Goal: Task Accomplishment & Management: Manage account settings

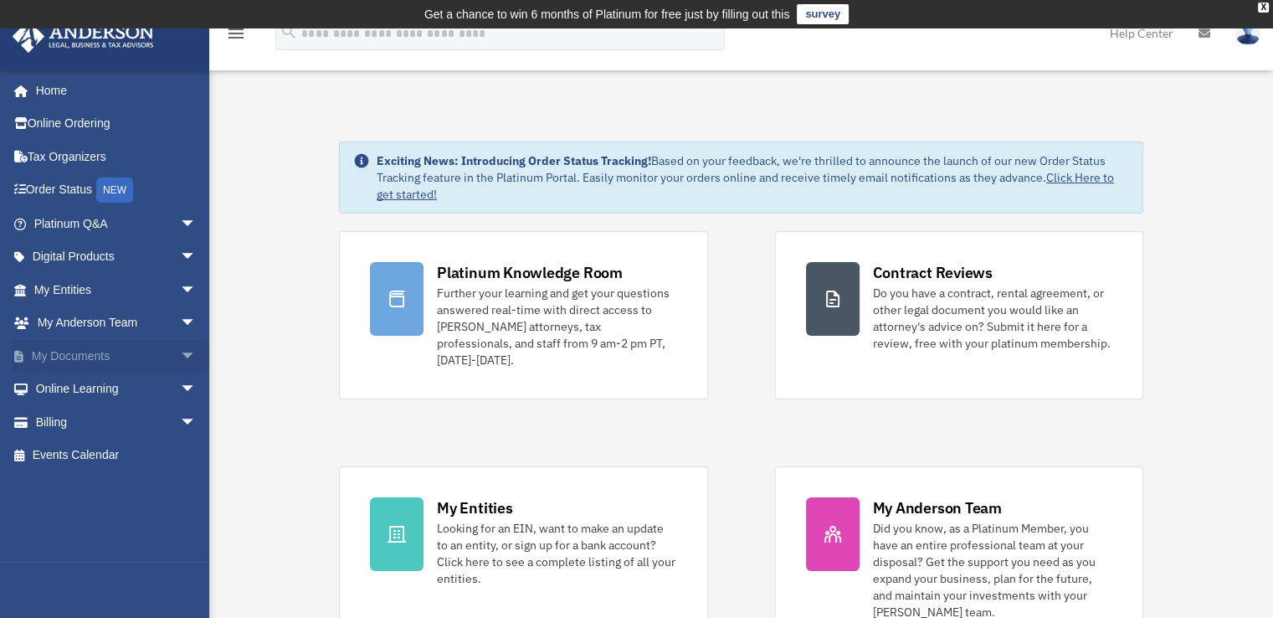
click at [180, 350] on span "arrow_drop_down" at bounding box center [196, 356] width 33 height 34
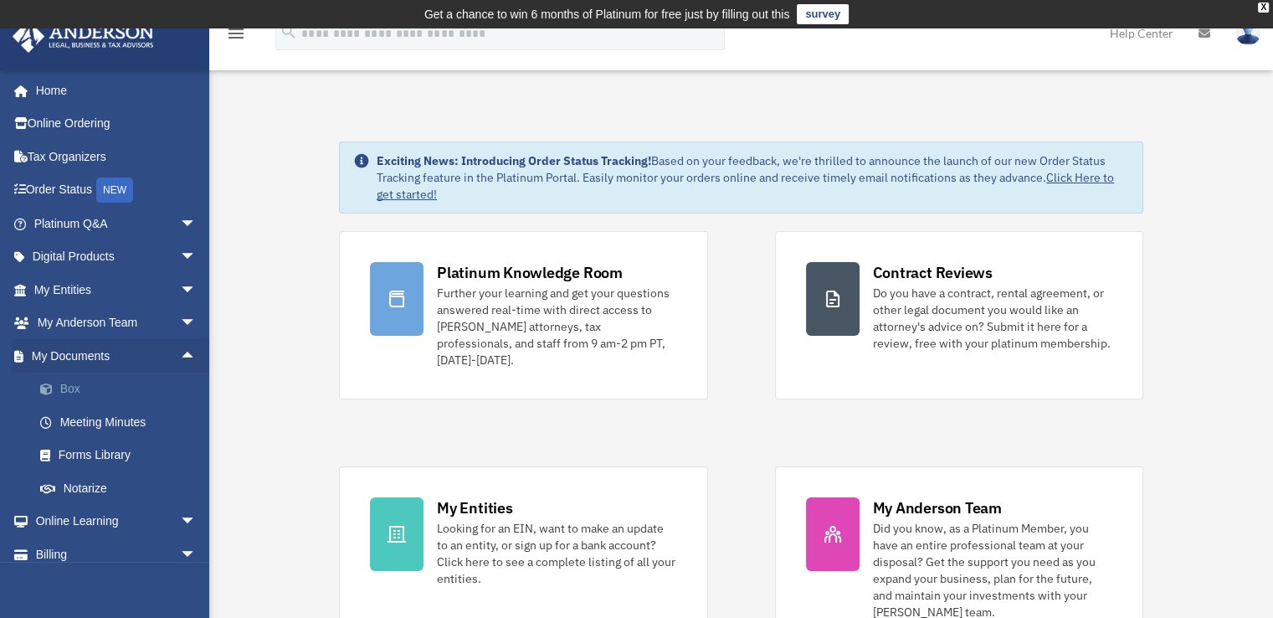
click at [64, 387] on link "Box" at bounding box center [122, 388] width 198 height 33
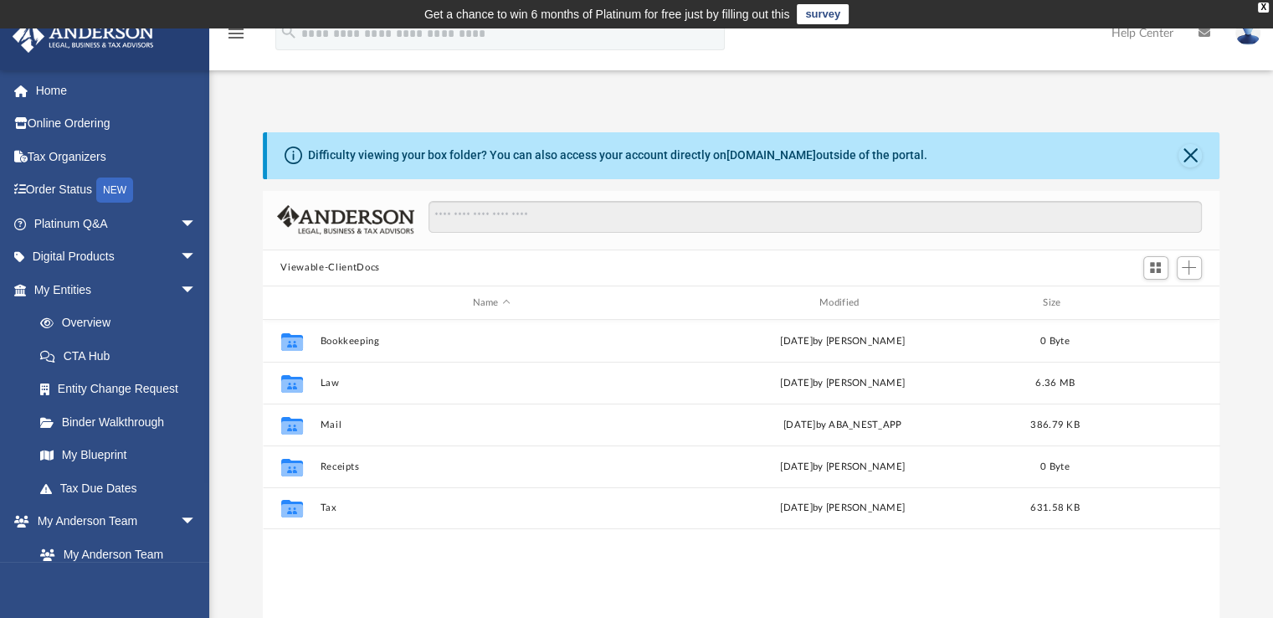
scroll to position [367, 944]
click at [1192, 154] on button "Close" at bounding box center [1189, 155] width 23 height 23
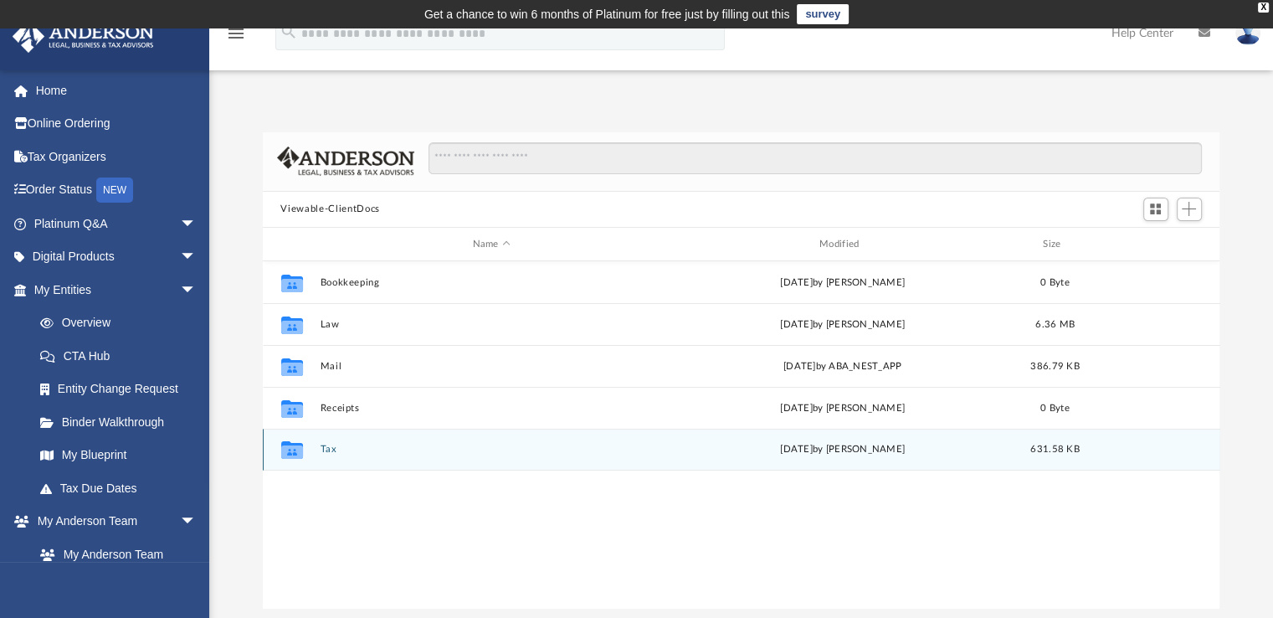
click at [318, 446] on div "Collaborated Folder Tax [DATE] by [PERSON_NAME] 631.58 KB" at bounding box center [741, 449] width 957 height 42
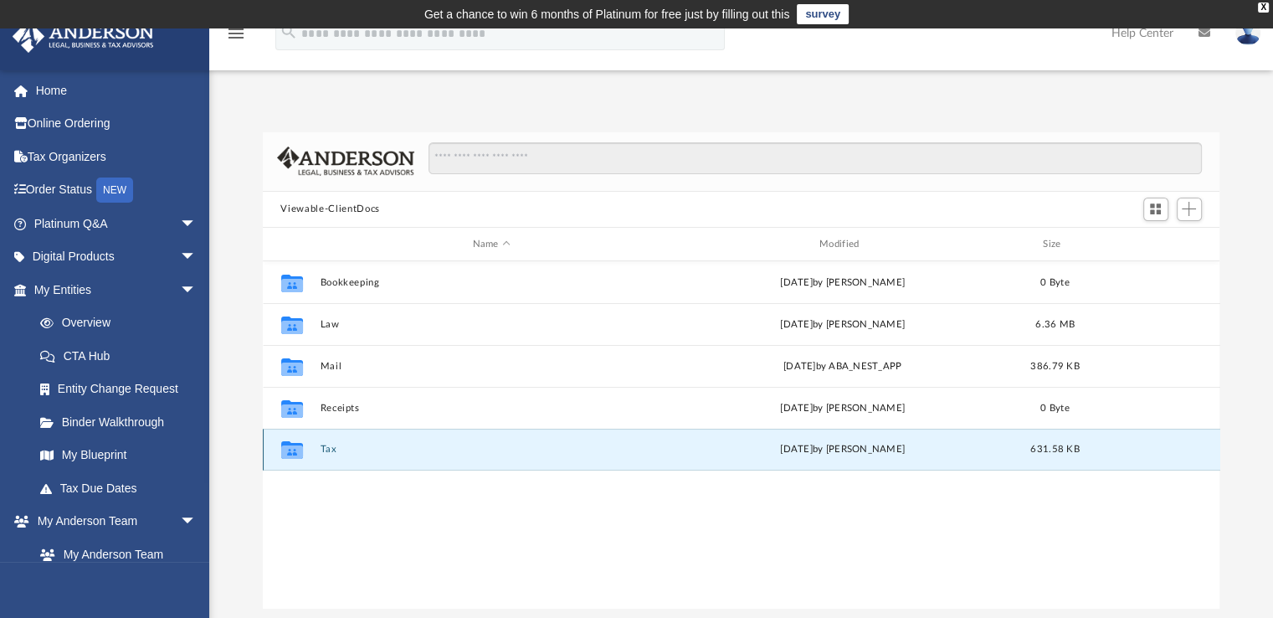
click at [289, 454] on icon "grid" at bounding box center [291, 450] width 22 height 18
click at [340, 444] on button "Tax" at bounding box center [491, 449] width 343 height 11
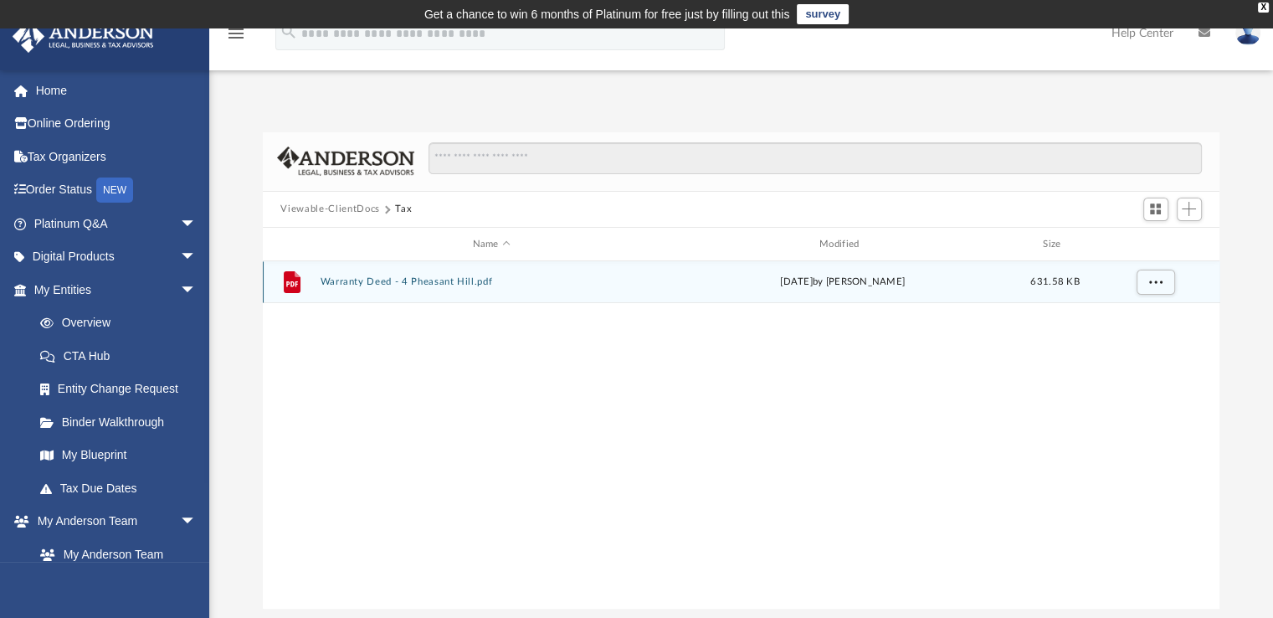
click at [397, 280] on button "Warranty Deed - 4 Pheasant Hill.pdf" at bounding box center [491, 282] width 343 height 11
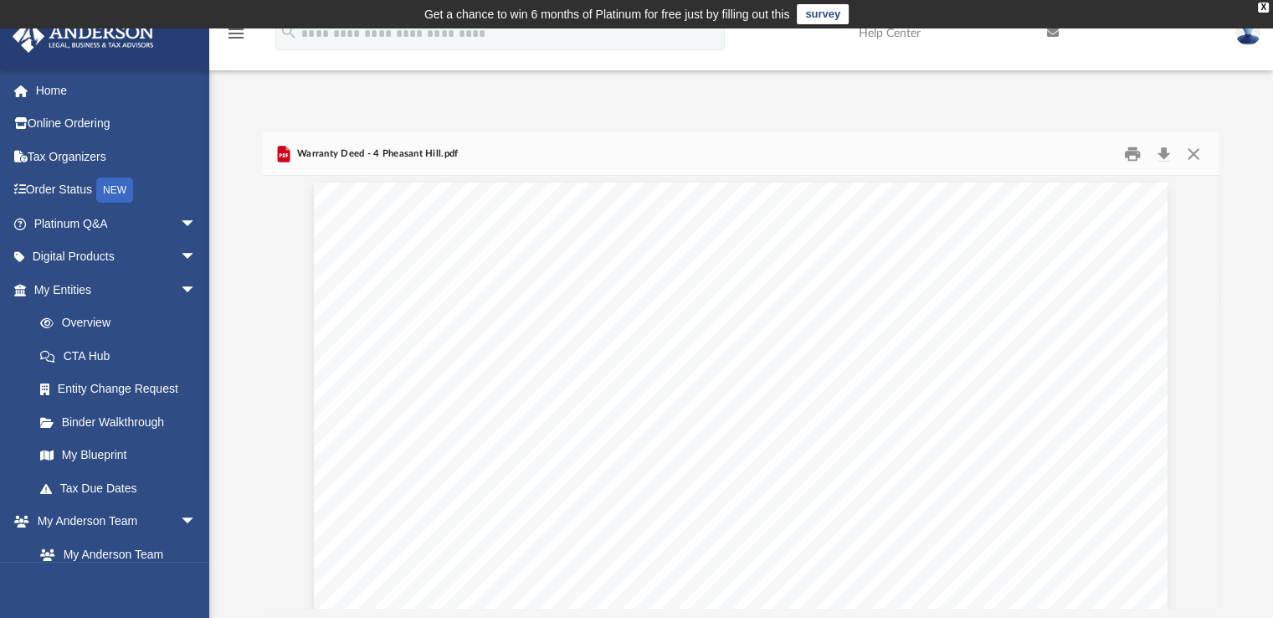
scroll to position [0, 0]
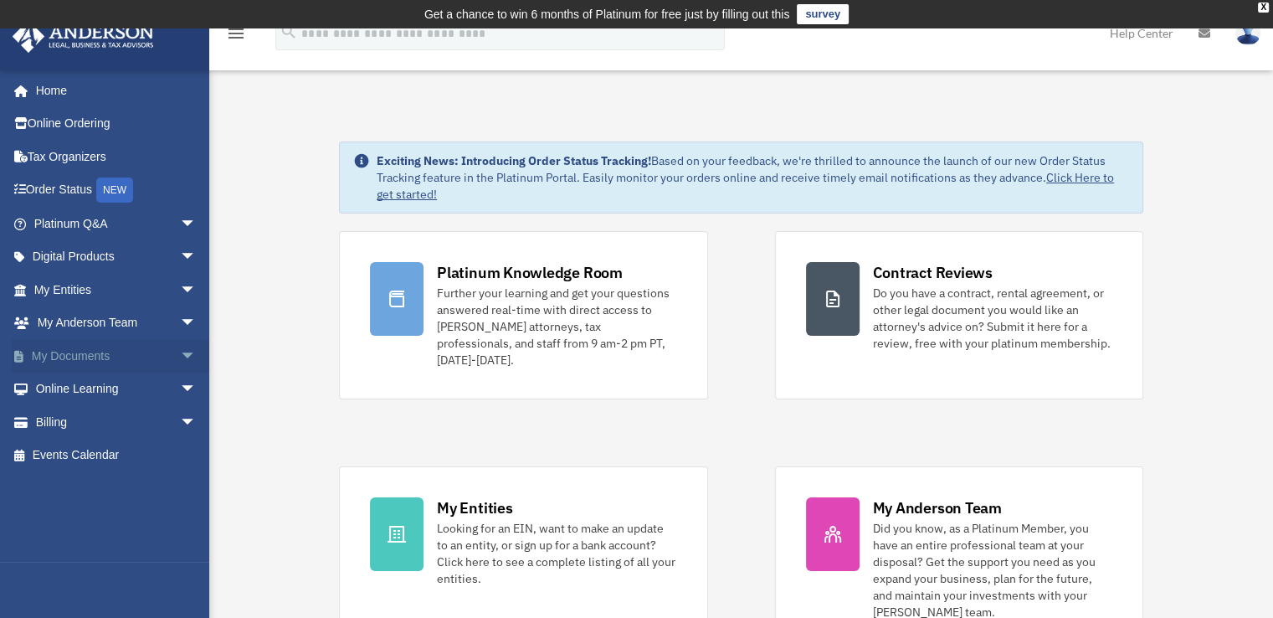
click at [180, 352] on span "arrow_drop_down" at bounding box center [196, 356] width 33 height 34
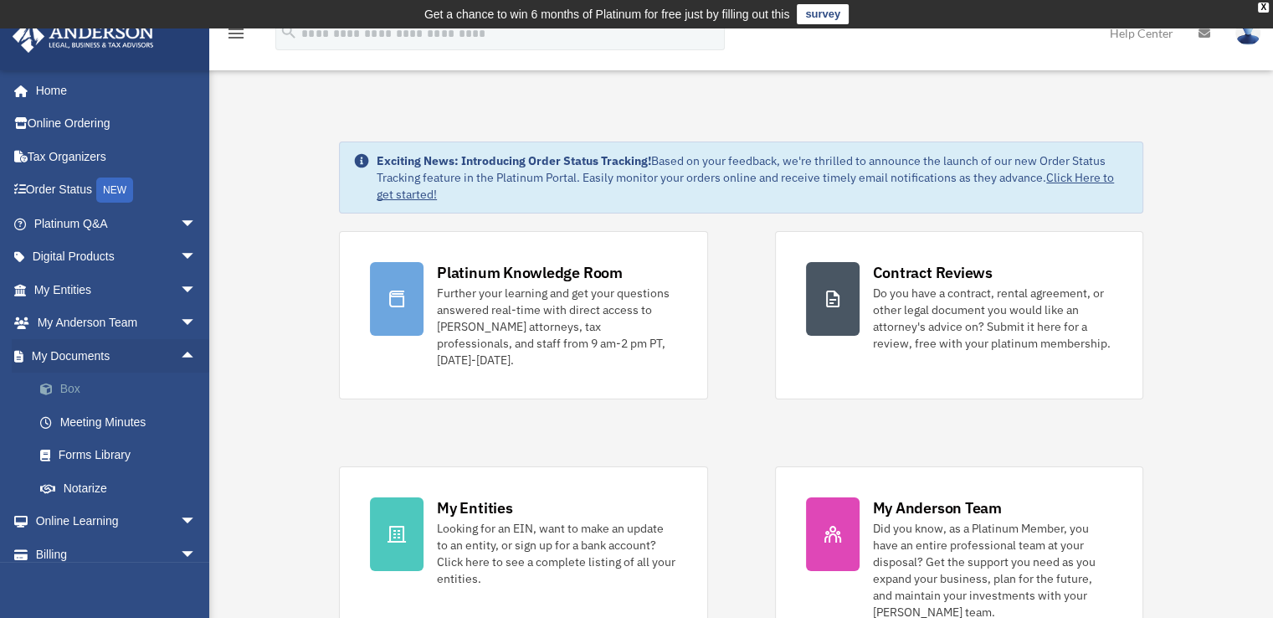
click at [100, 380] on link "Box" at bounding box center [122, 388] width 198 height 33
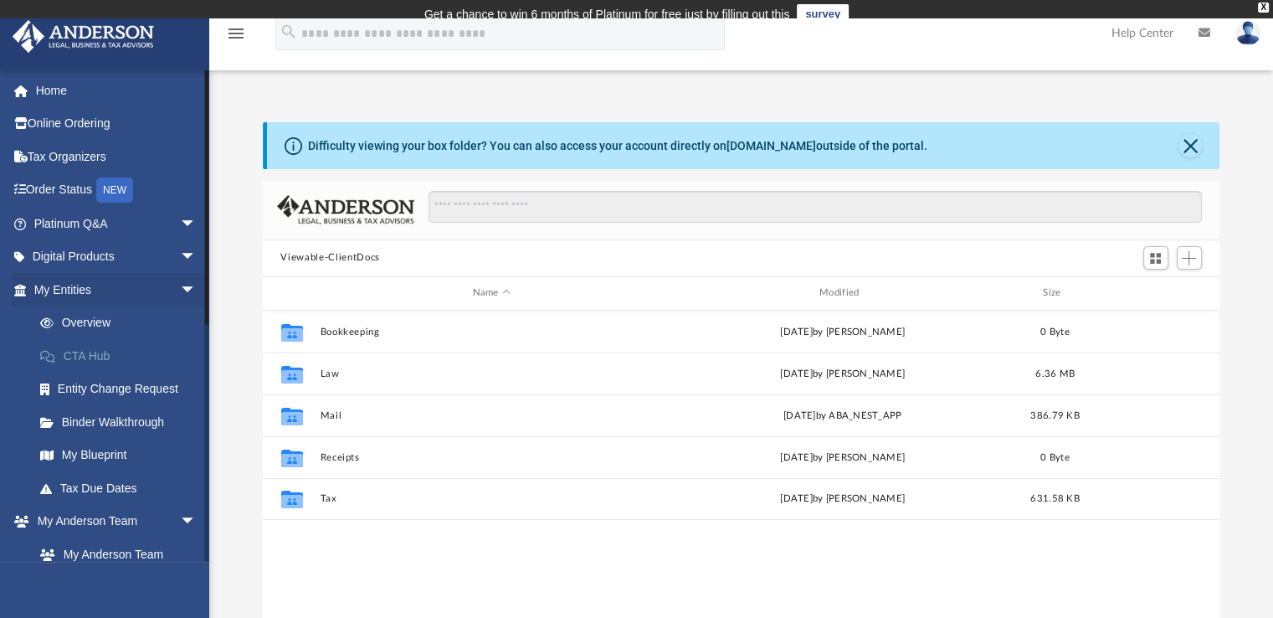
scroll to position [367, 944]
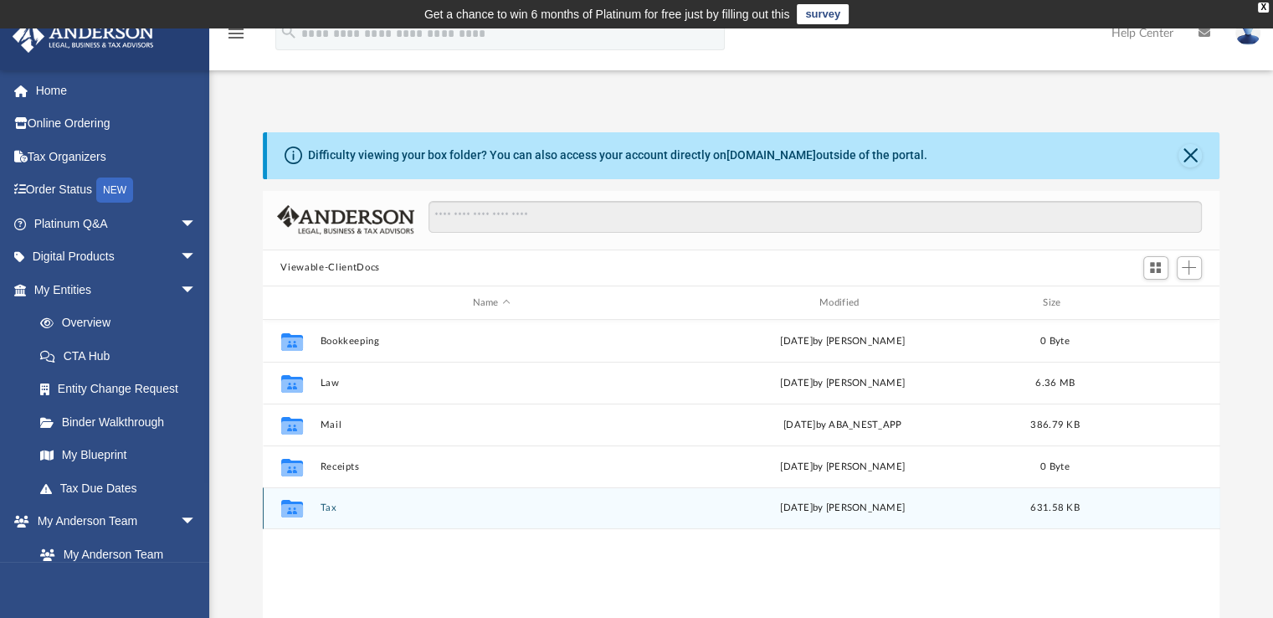
click at [328, 506] on button "Tax" at bounding box center [491, 508] width 343 height 11
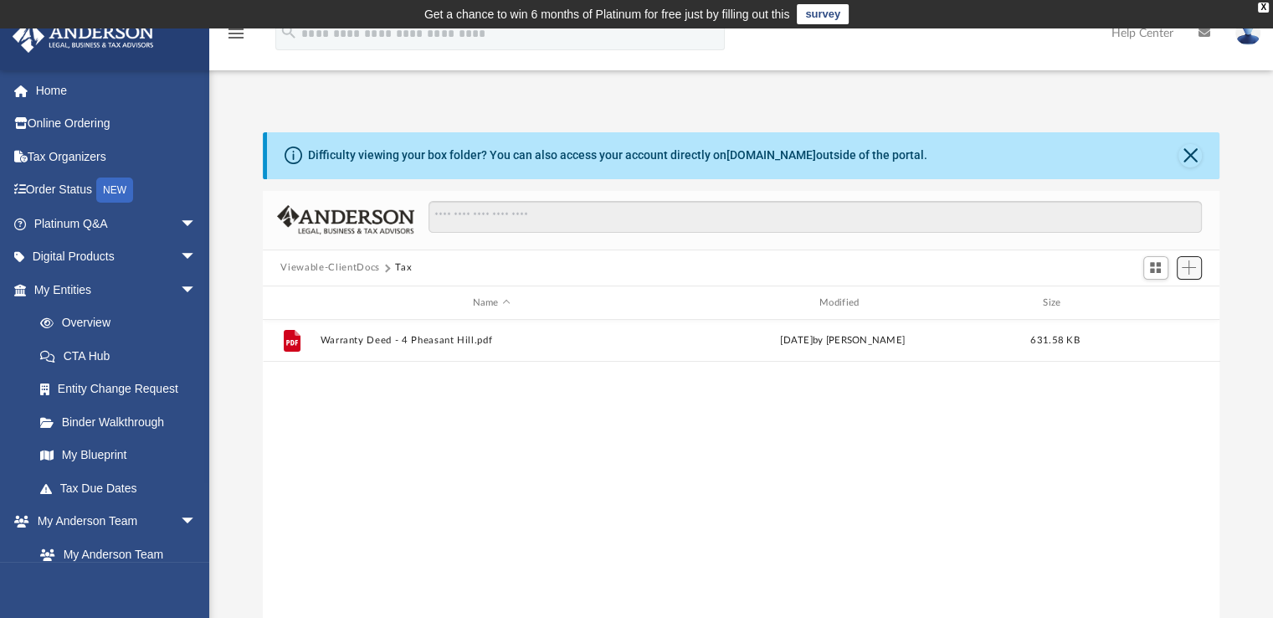
click at [1188, 265] on span "Add" at bounding box center [1189, 267] width 14 height 14
click at [1167, 301] on li "Upload" at bounding box center [1165, 301] width 54 height 18
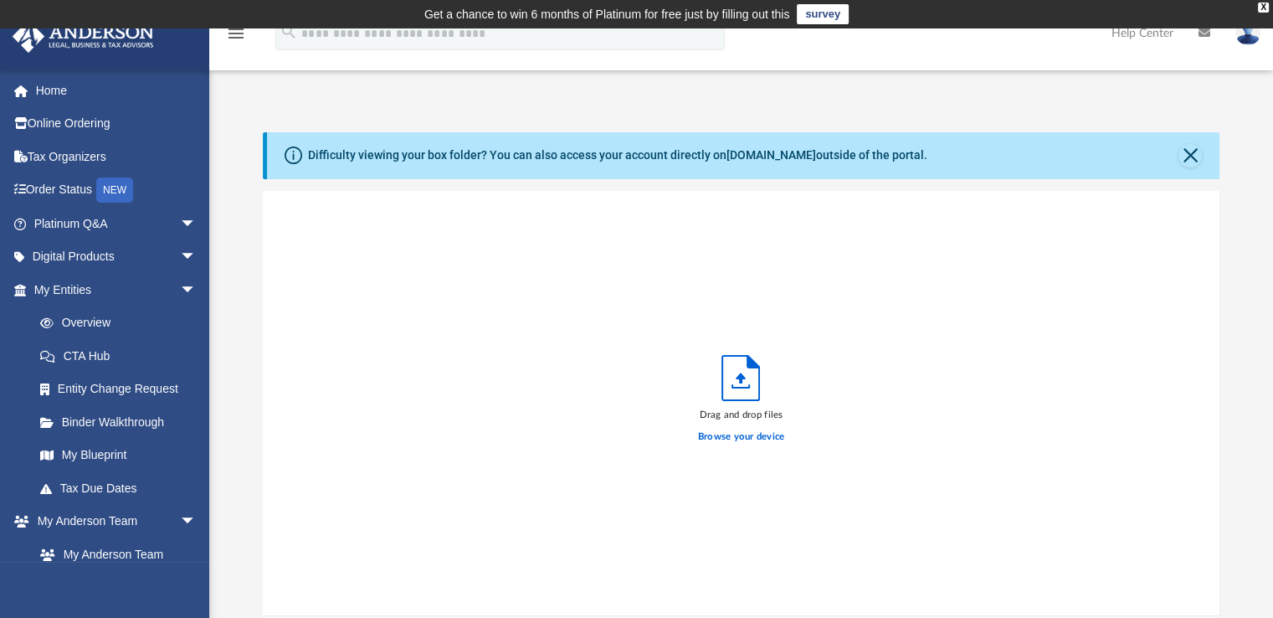
scroll to position [412, 944]
click at [731, 437] on label "Browse your device" at bounding box center [741, 436] width 87 height 15
click at [0, 0] on input "Browse your device" at bounding box center [0, 0] width 0 height 0
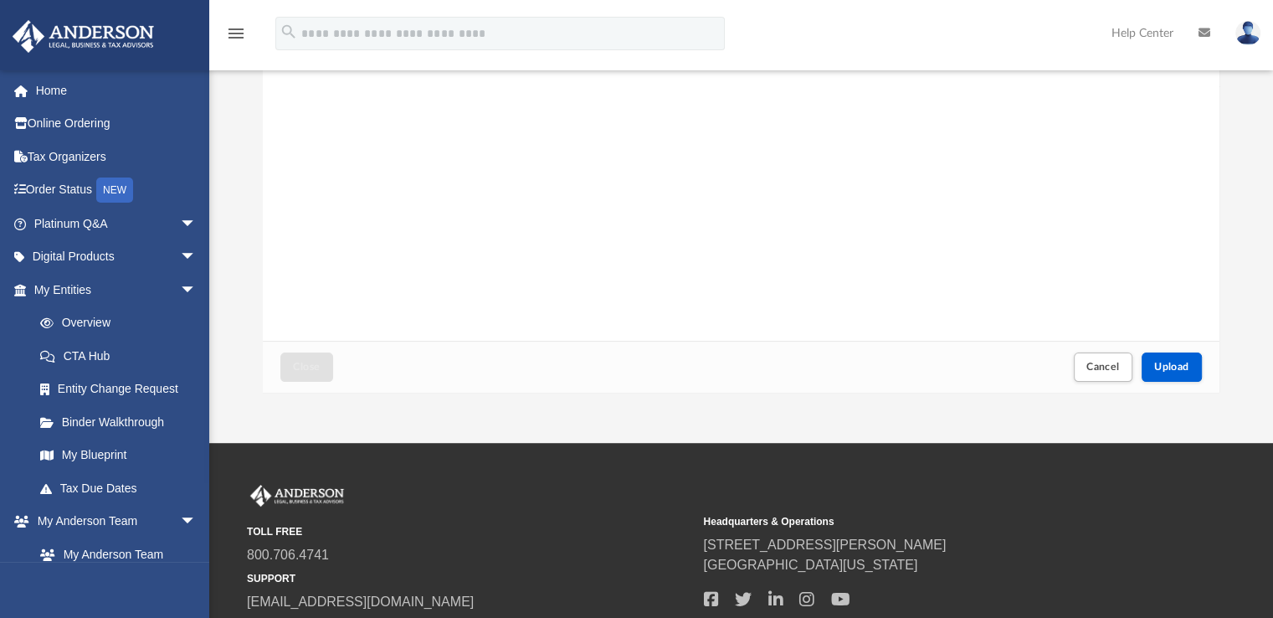
scroll to position [399, 0]
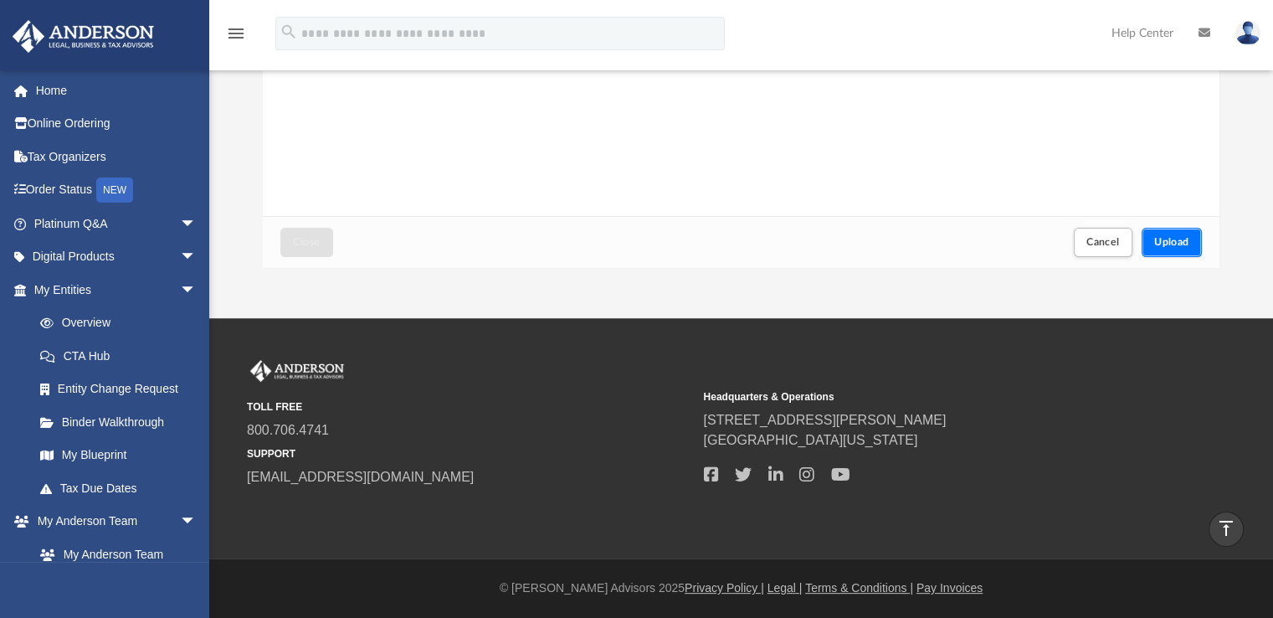
click at [1168, 249] on button "Upload" at bounding box center [1171, 242] width 60 height 29
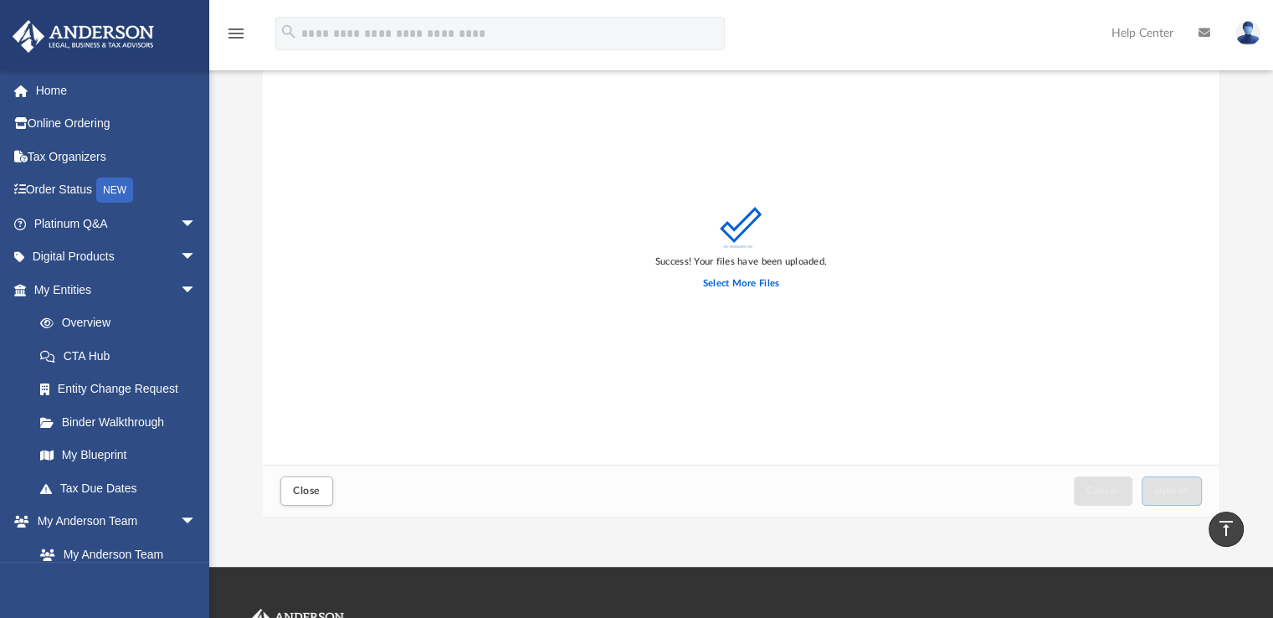
scroll to position [0, 0]
